Goal: Task Accomplishment & Management: Use online tool/utility

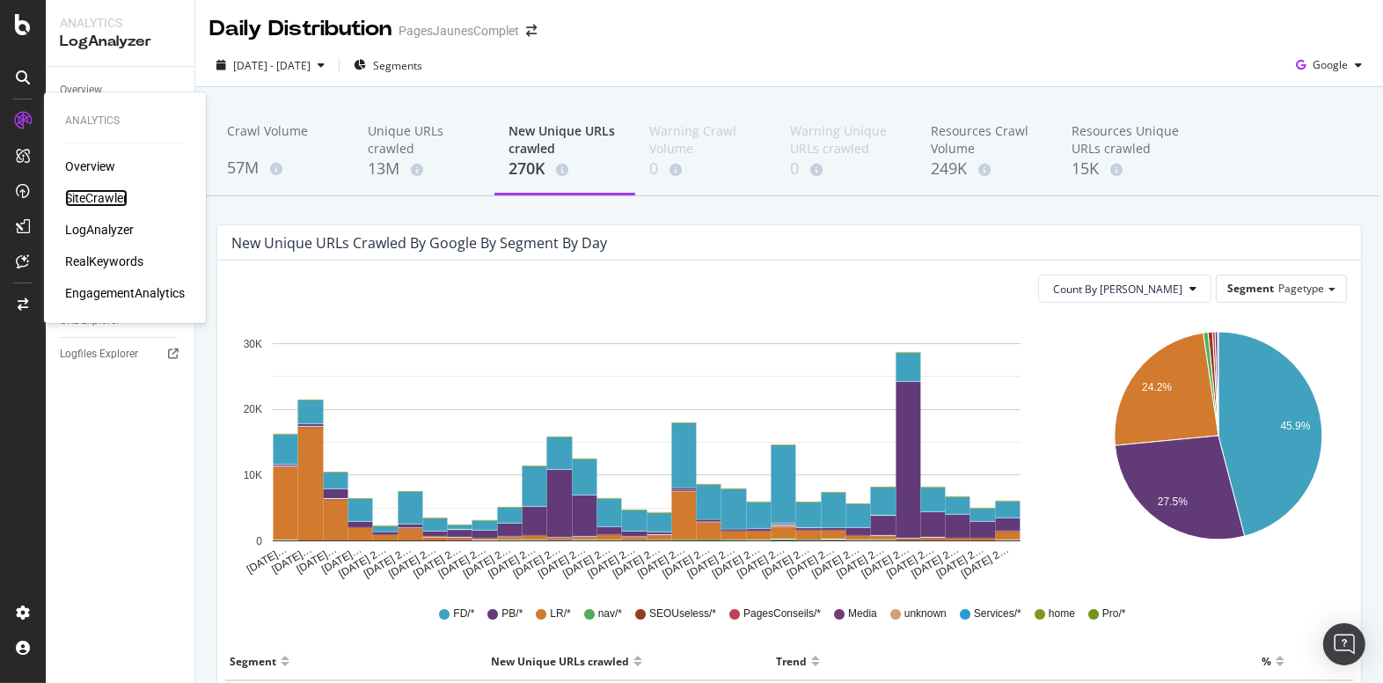
click at [99, 197] on div "SiteCrawler" at bounding box center [96, 198] width 62 height 18
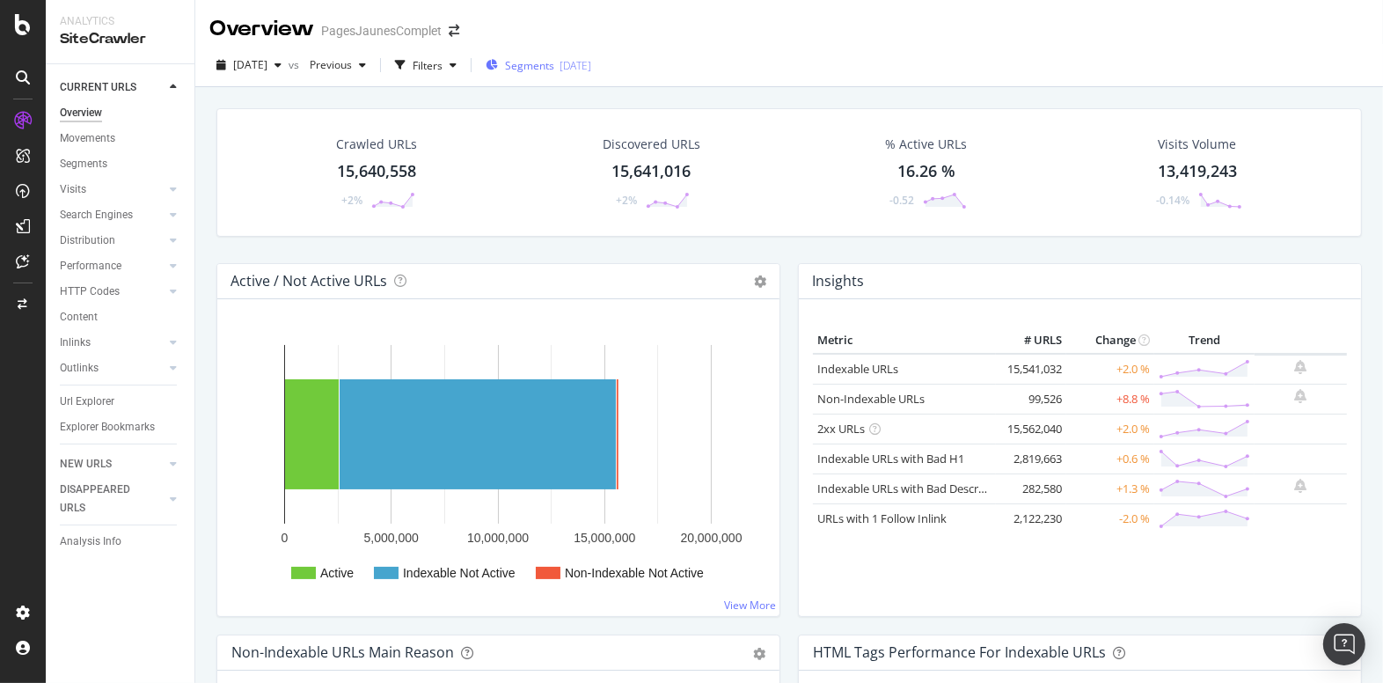
click at [554, 65] on span "Segments" at bounding box center [529, 65] width 49 height 15
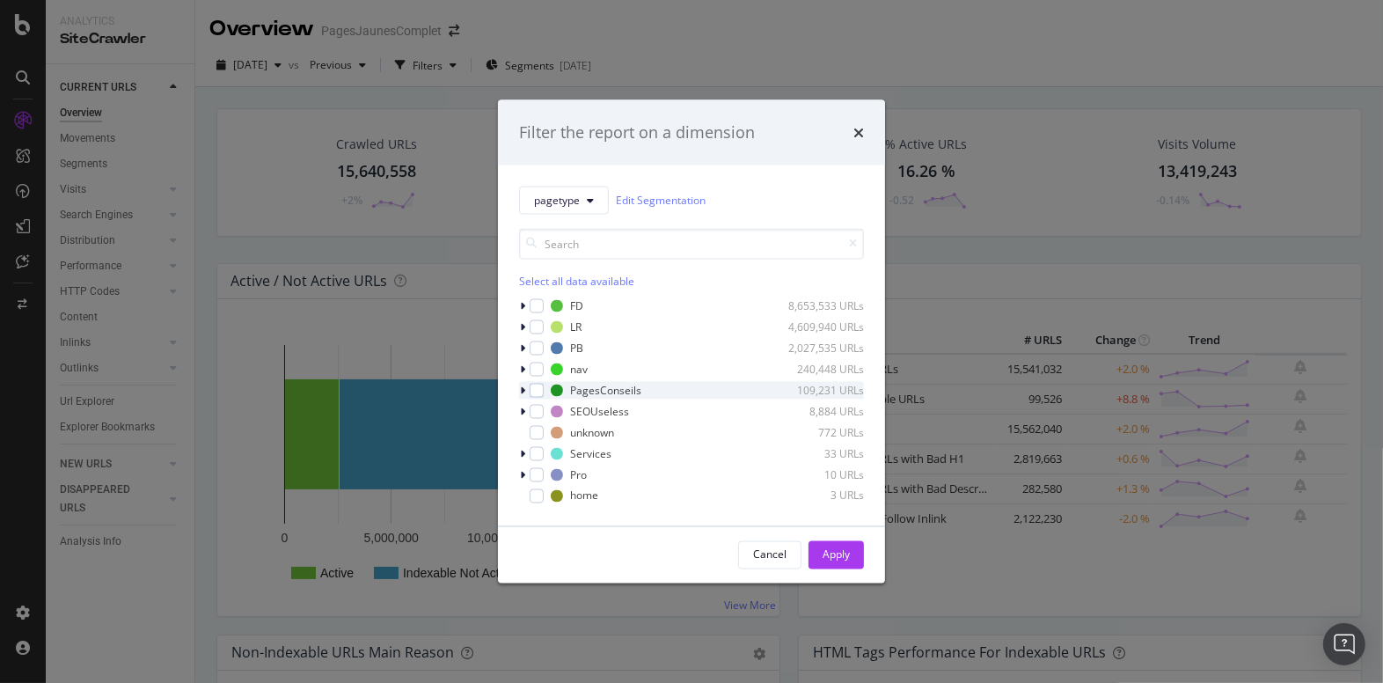
click at [526, 388] on div "modal" at bounding box center [524, 390] width 11 height 18
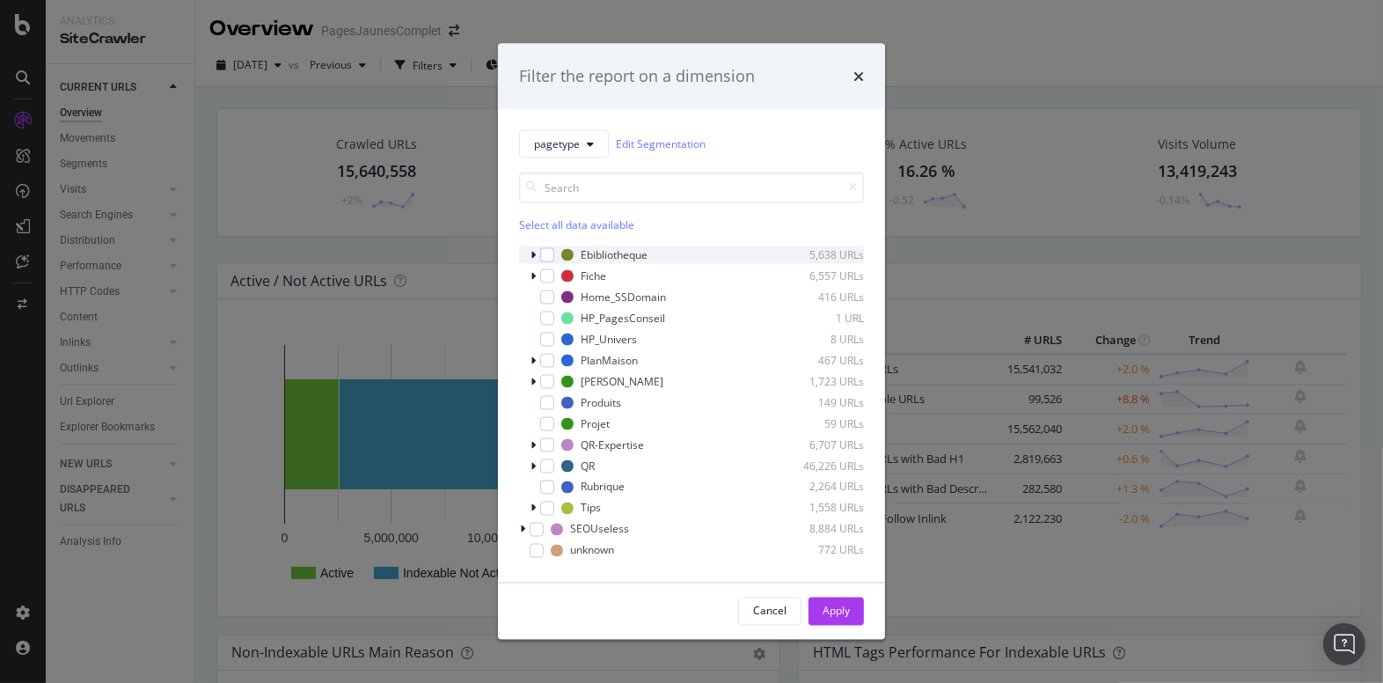
scroll to position [185, 0]
click at [548, 483] on div "modal" at bounding box center [547, 483] width 14 height 14
click at [829, 604] on div "Apply" at bounding box center [836, 611] width 27 height 15
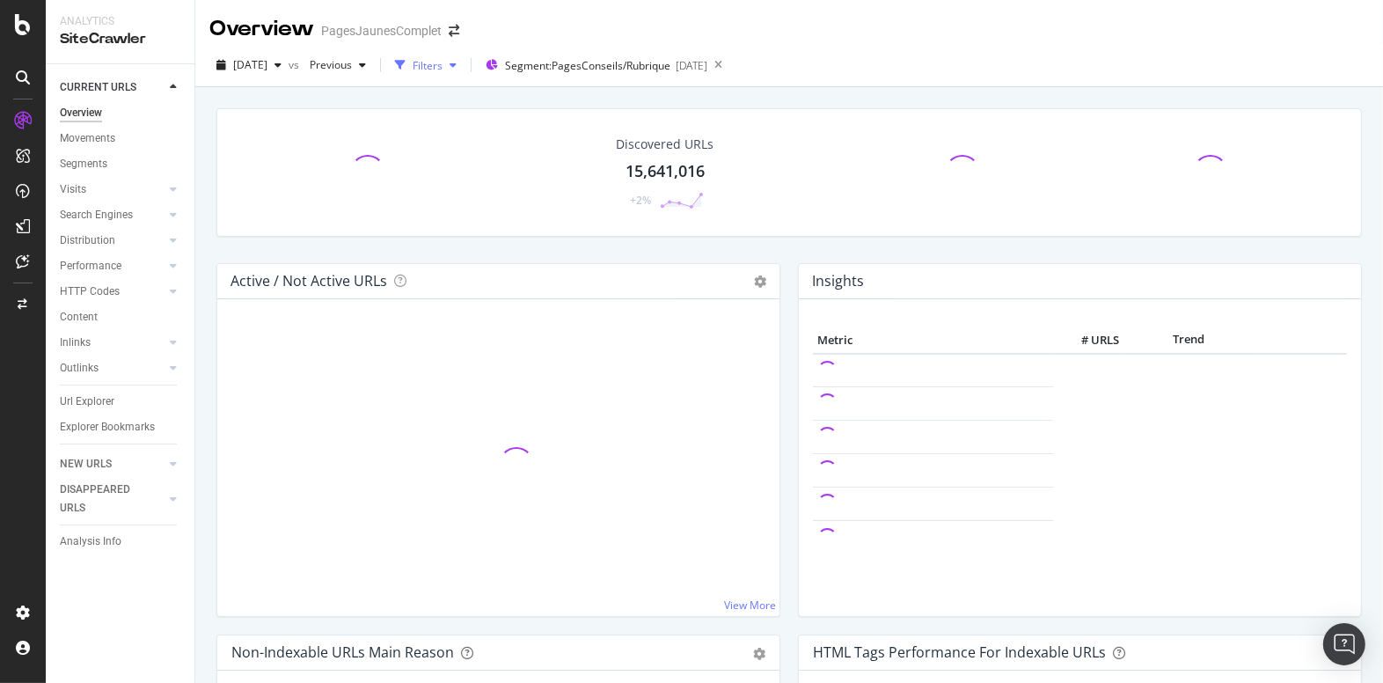
click at [443, 66] on div "Filters" at bounding box center [428, 65] width 30 height 15
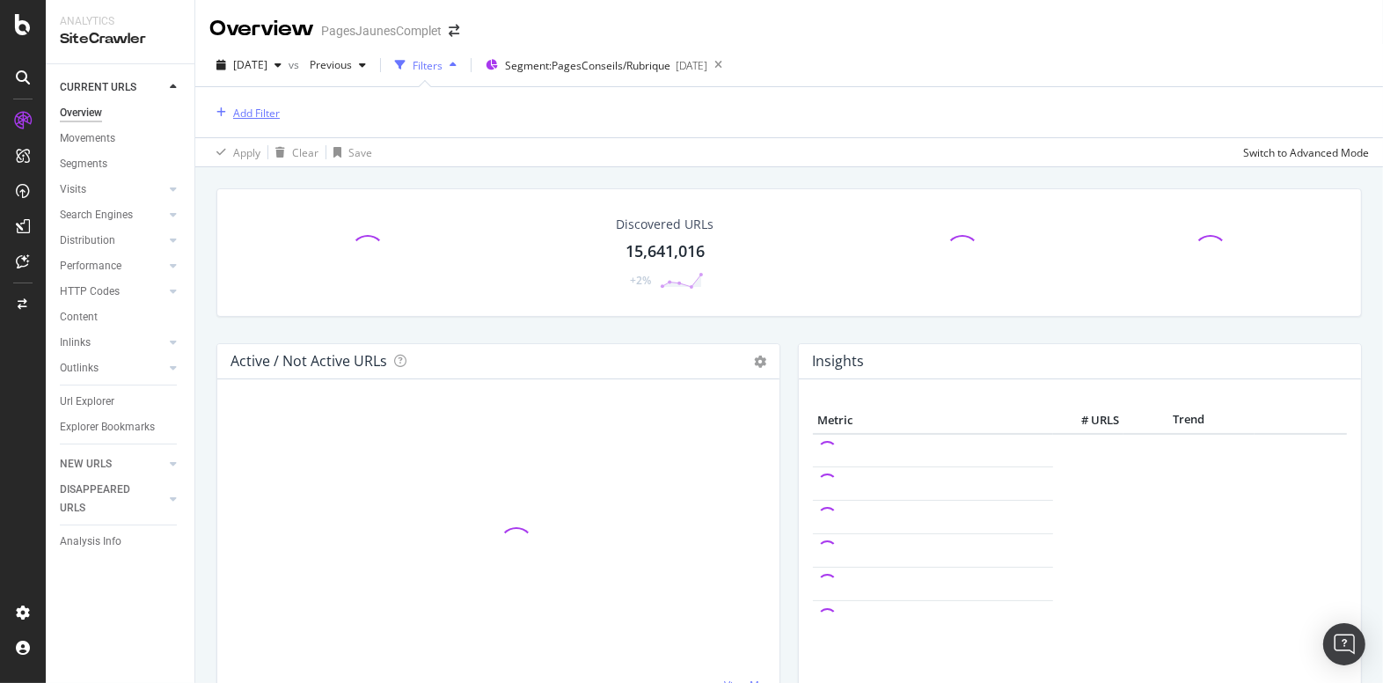
click at [257, 106] on div "Add Filter" at bounding box center [256, 113] width 47 height 15
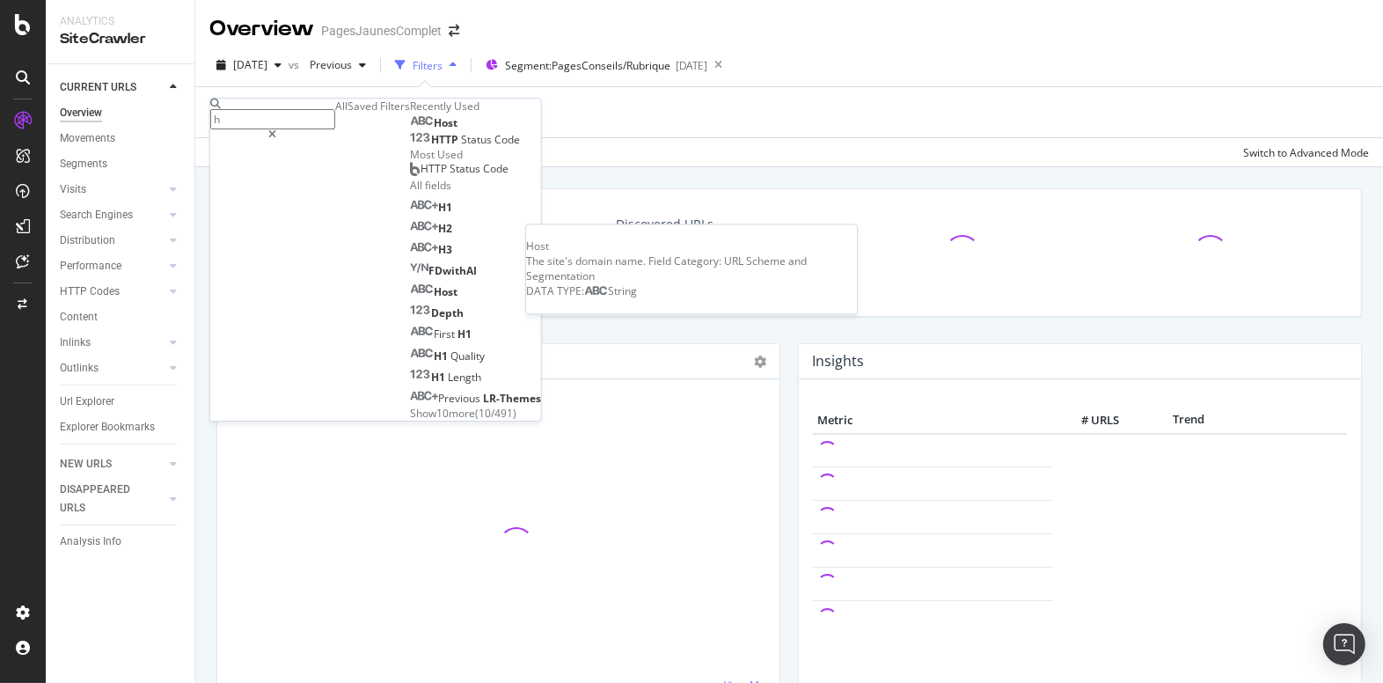
type input "h"
click at [434, 130] on span "Host" at bounding box center [446, 122] width 24 height 15
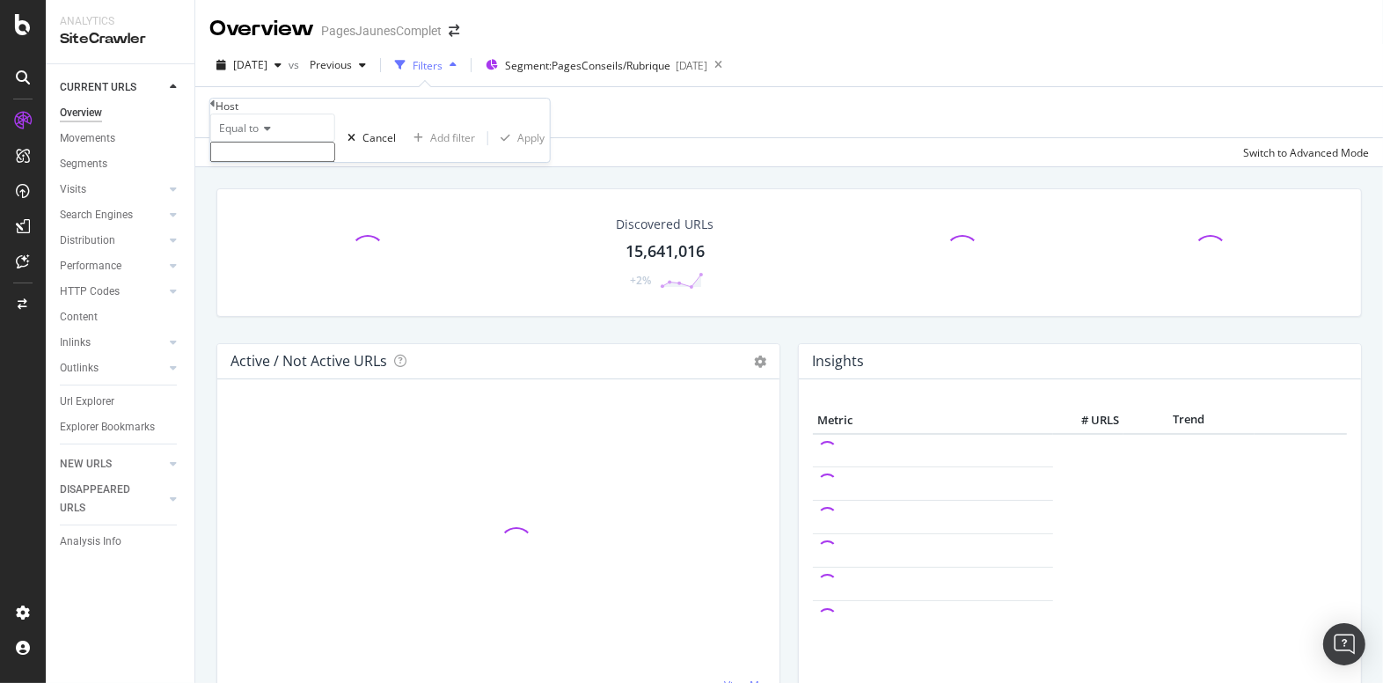
click at [263, 162] on input "text" at bounding box center [272, 152] width 125 height 20
click at [282, 189] on span "[DOMAIN_NAME]" at bounding box center [249, 181] width 66 height 15
type input "[DOMAIN_NAME]"
click at [517, 150] on div "Apply" at bounding box center [530, 143] width 27 height 15
